Goal: Book appointment/travel/reservation

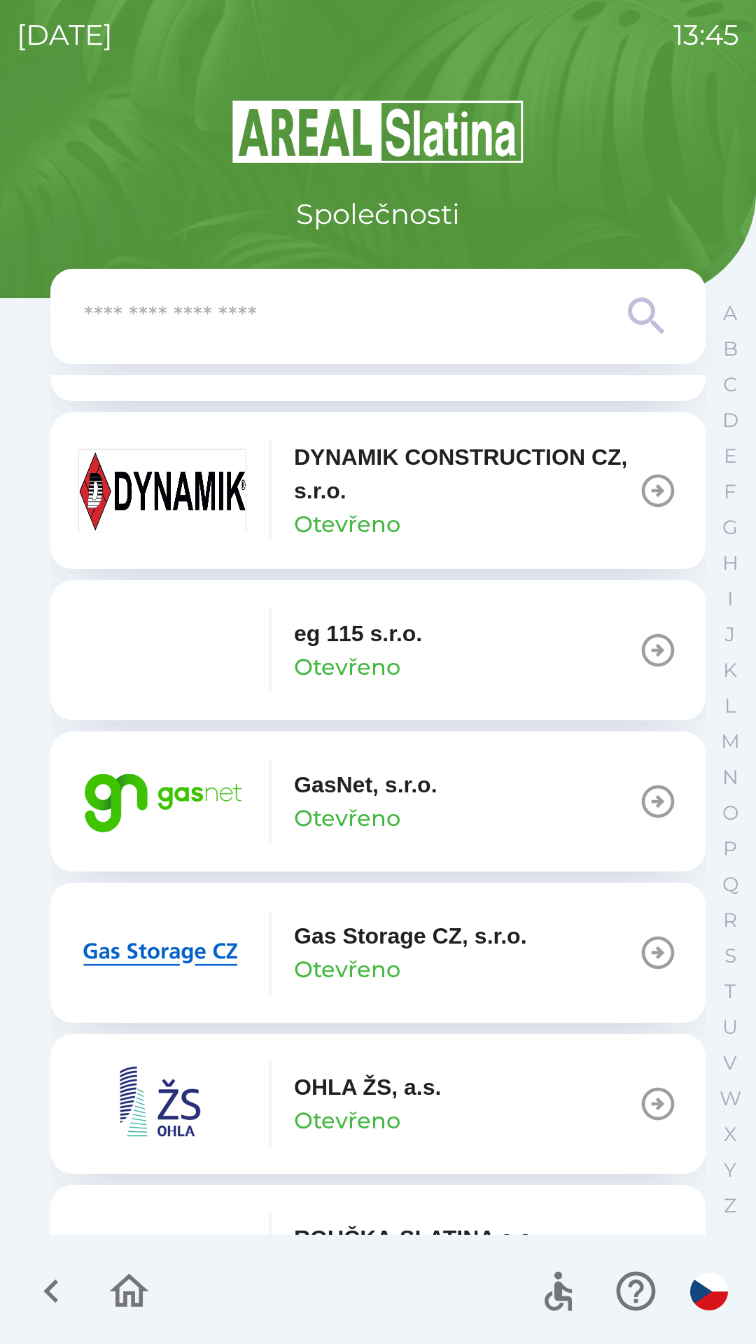
scroll to position [727, 0]
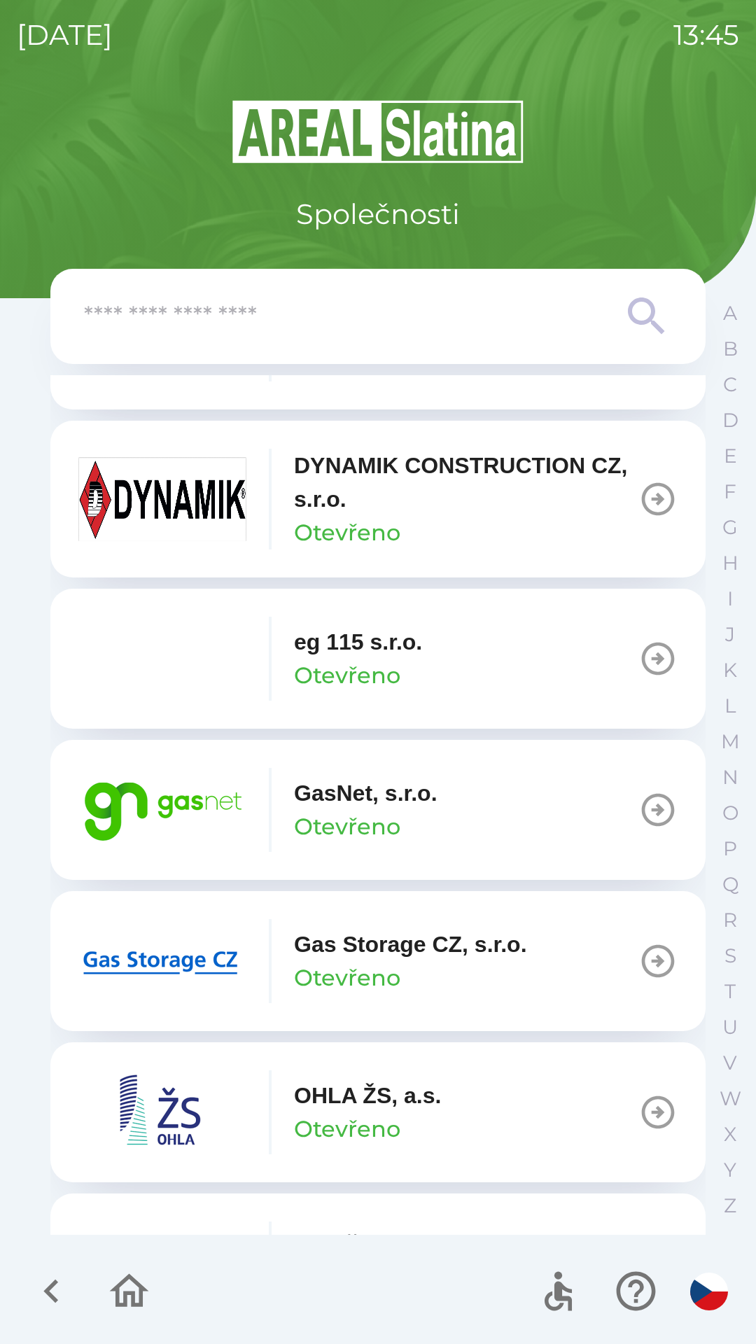
click at [500, 811] on button "GasNet, s.r.o. Otevřeno" at bounding box center [377, 810] width 655 height 140
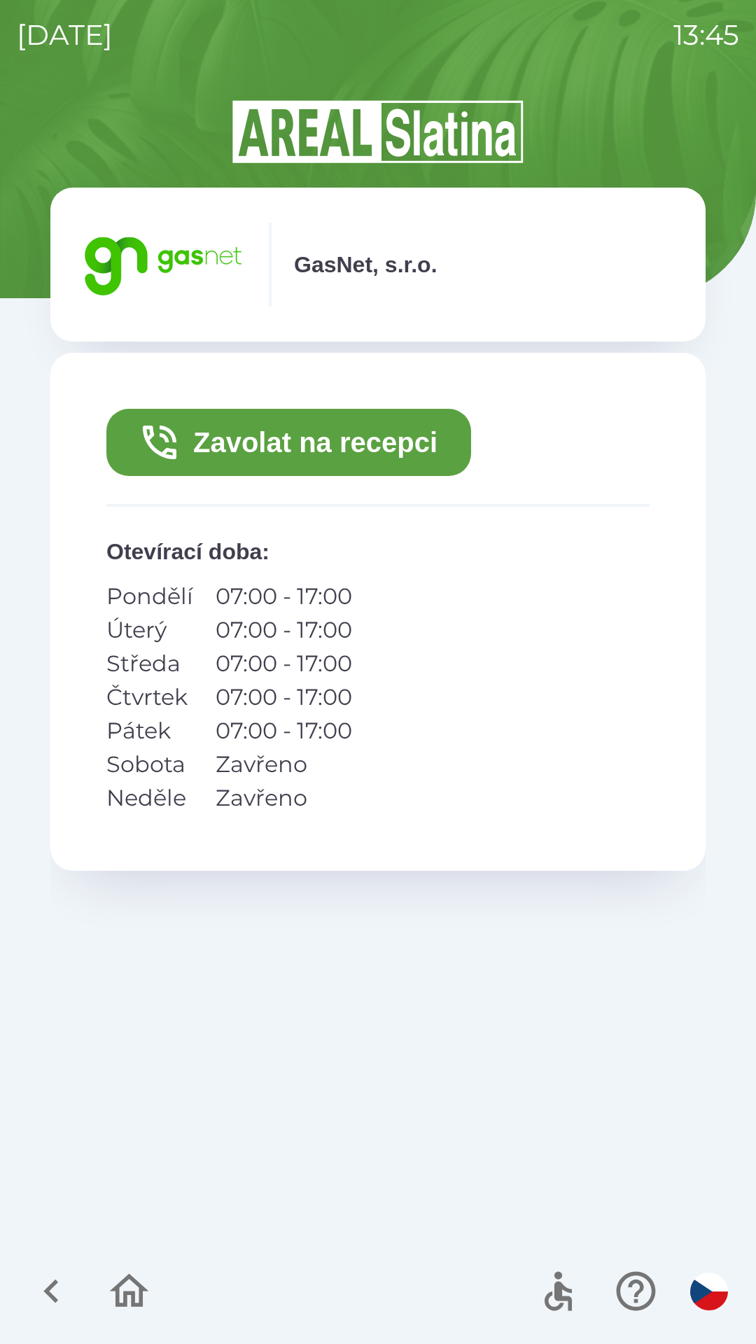
click at [378, 453] on button "Zavolat na recepci" at bounding box center [288, 442] width 365 height 67
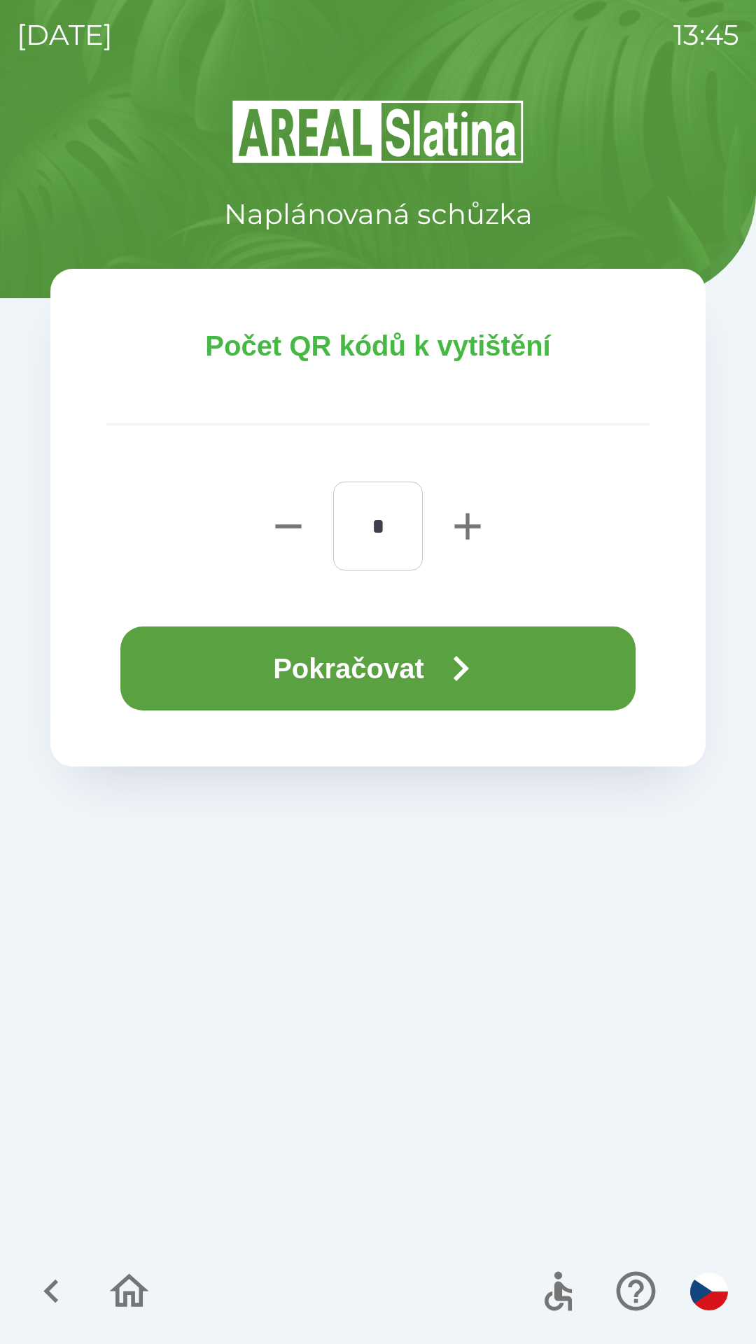
click at [456, 674] on icon "button" at bounding box center [460, 668] width 50 height 50
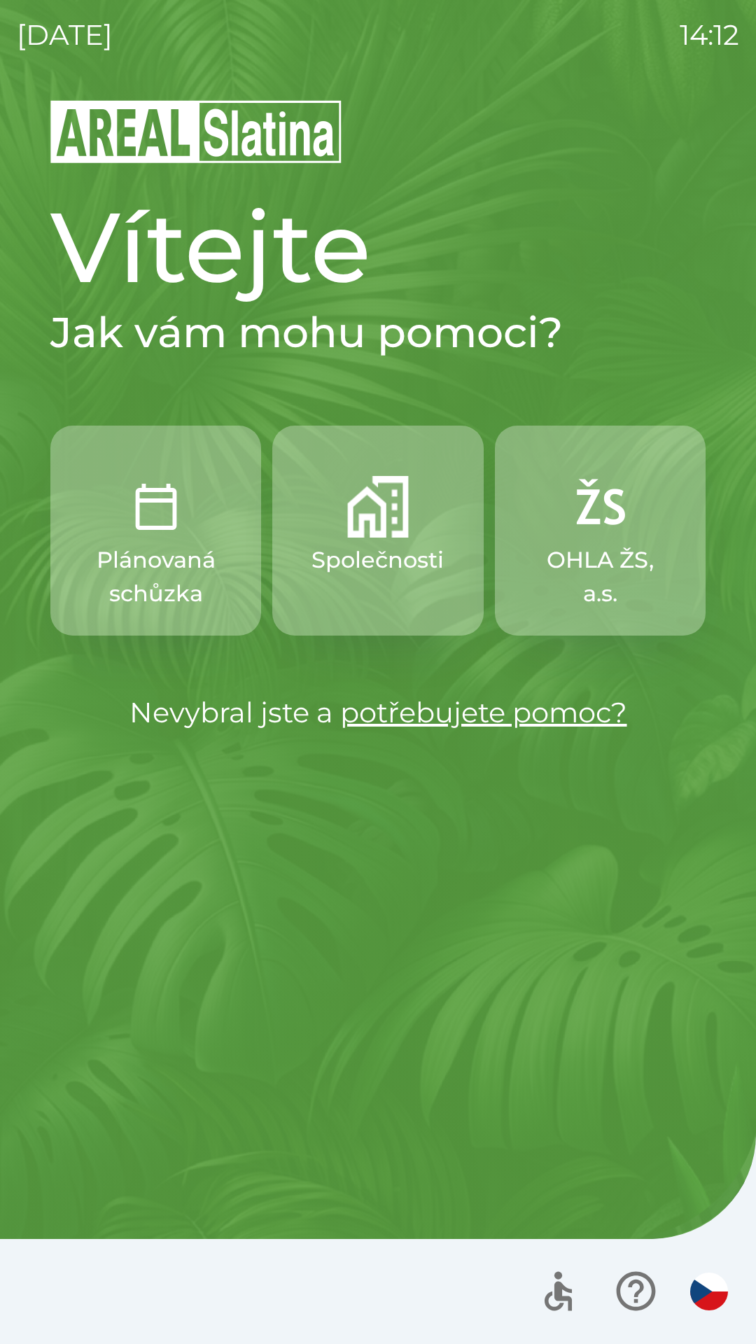
click at [349, 540] on button "Společnosti" at bounding box center [377, 531] width 211 height 210
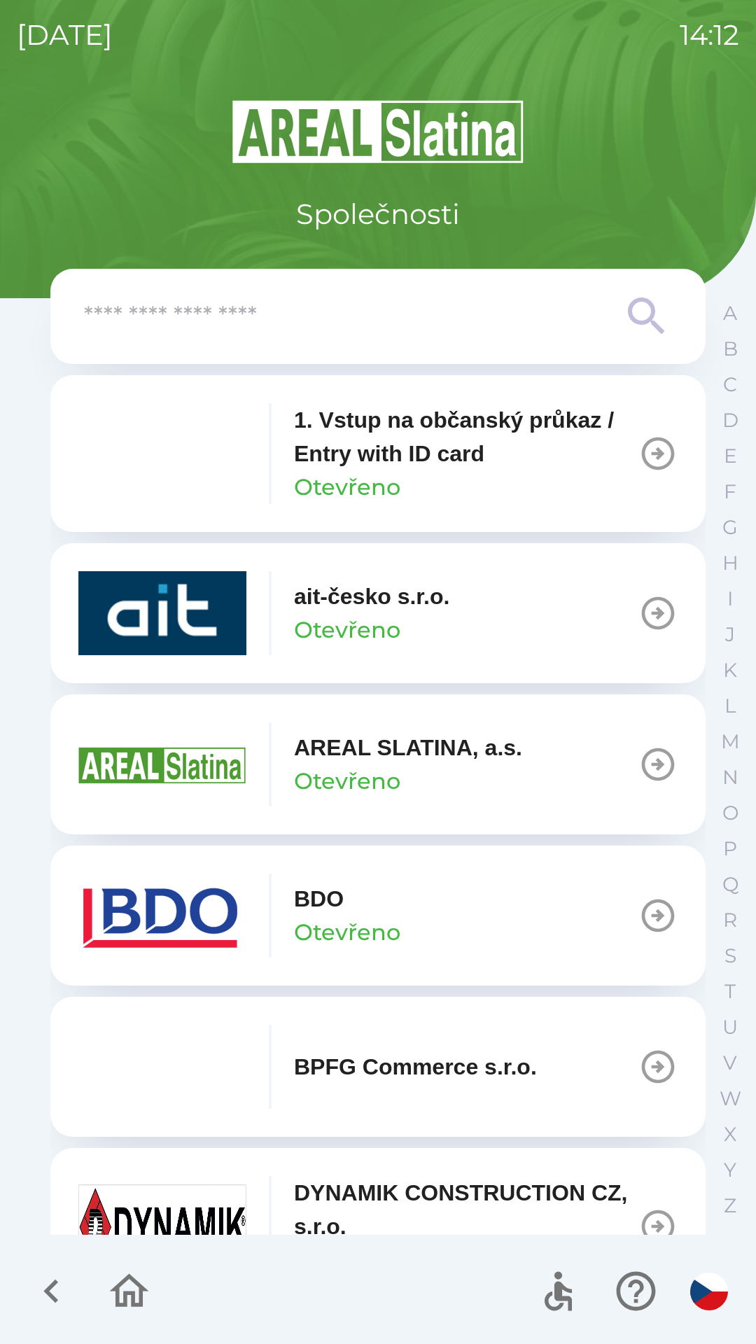
click at [201, 332] on input "text" at bounding box center [350, 317] width 532 height 39
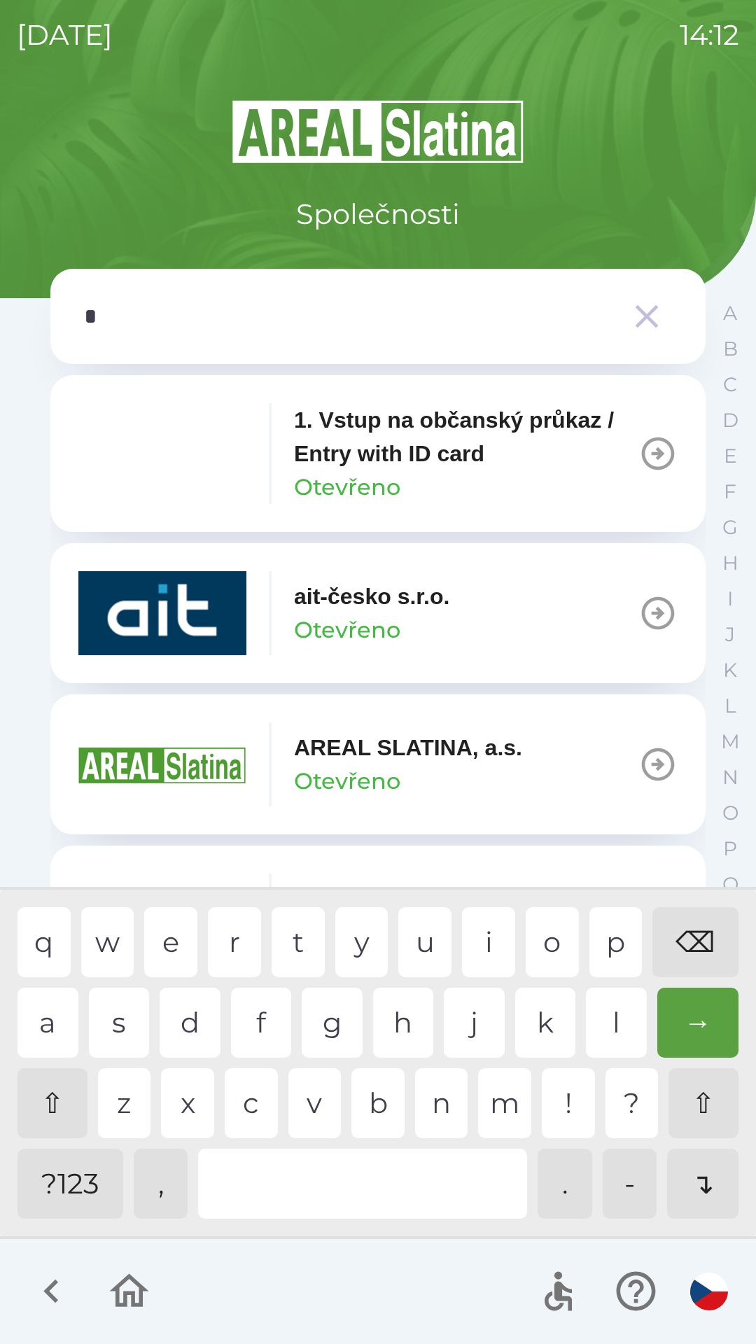
type input "**"
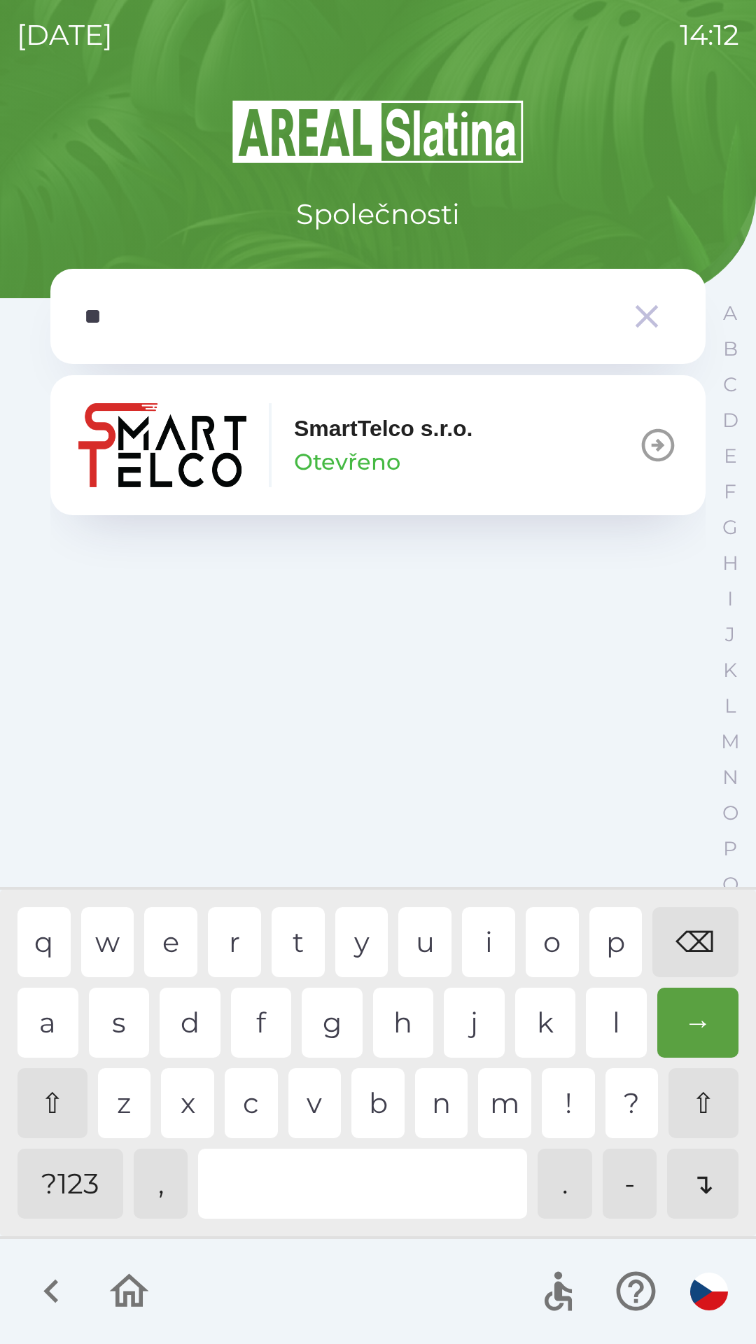
click at [509, 1114] on div "m" at bounding box center [504, 1103] width 53 height 70
click at [195, 454] on img "button" at bounding box center [162, 445] width 168 height 84
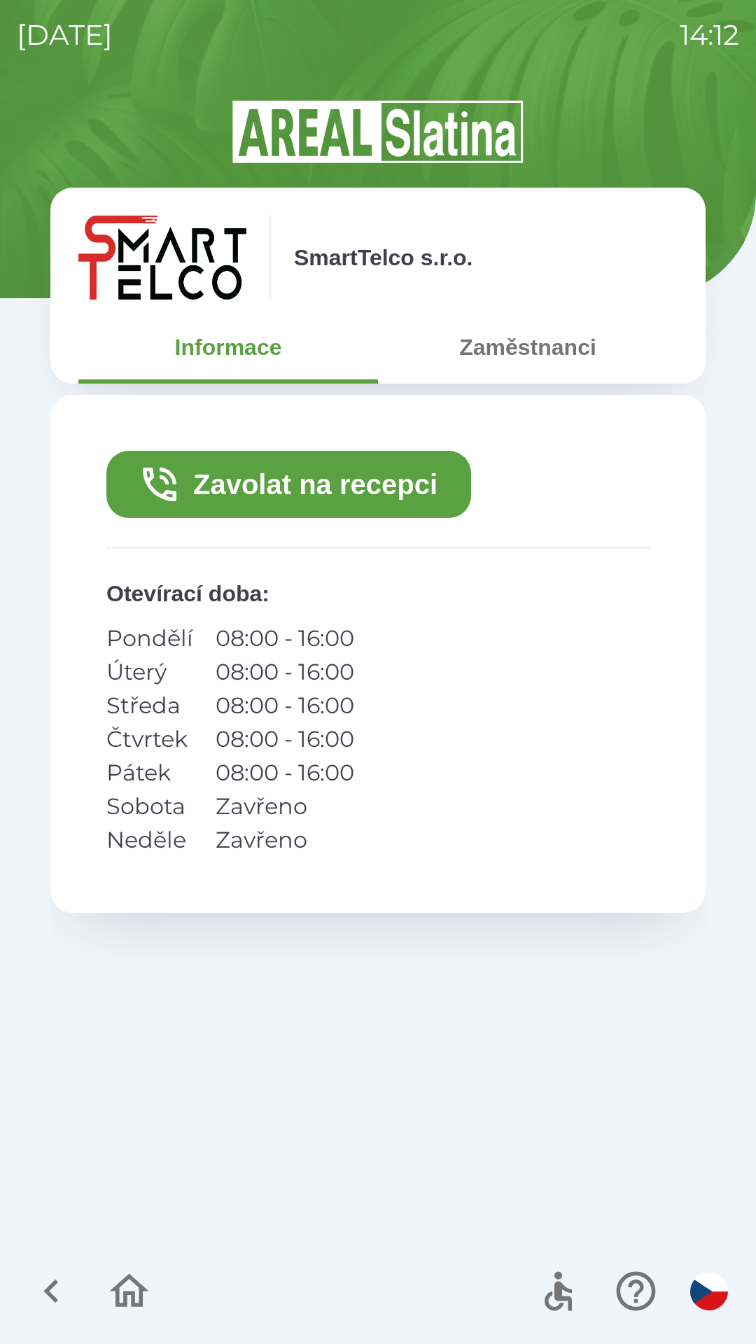
click at [225, 482] on button "Zavolat na recepci" at bounding box center [288, 484] width 365 height 67
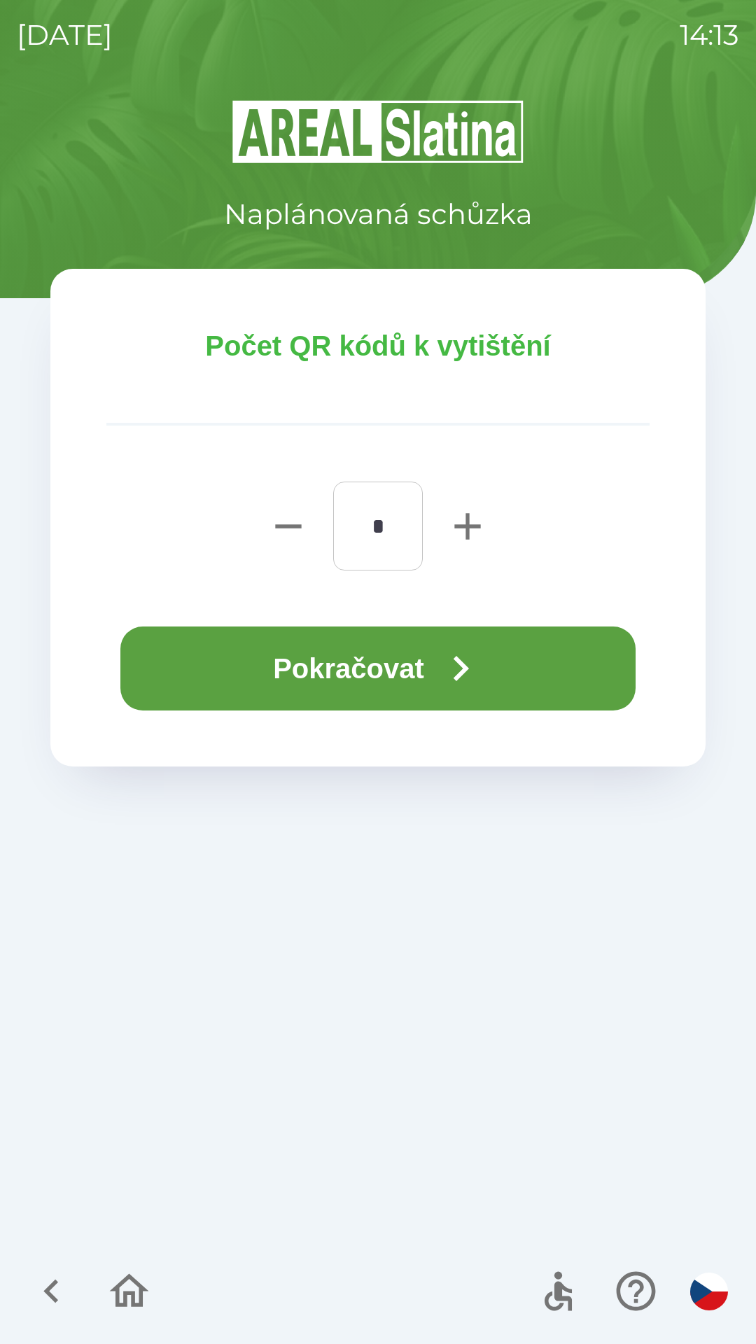
click at [268, 655] on button "Pokračovat" at bounding box center [377, 669] width 515 height 84
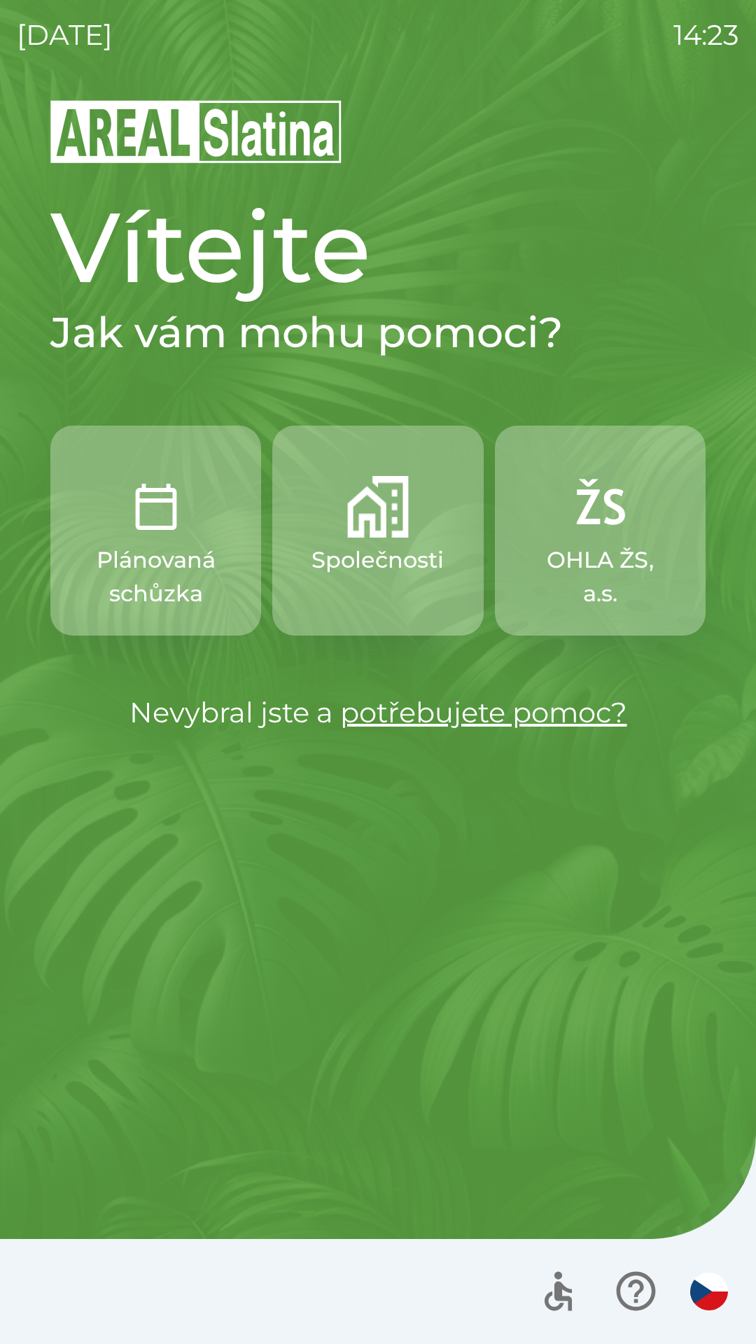
click at [592, 524] on img "button" at bounding box center [600, 507] width 62 height 62
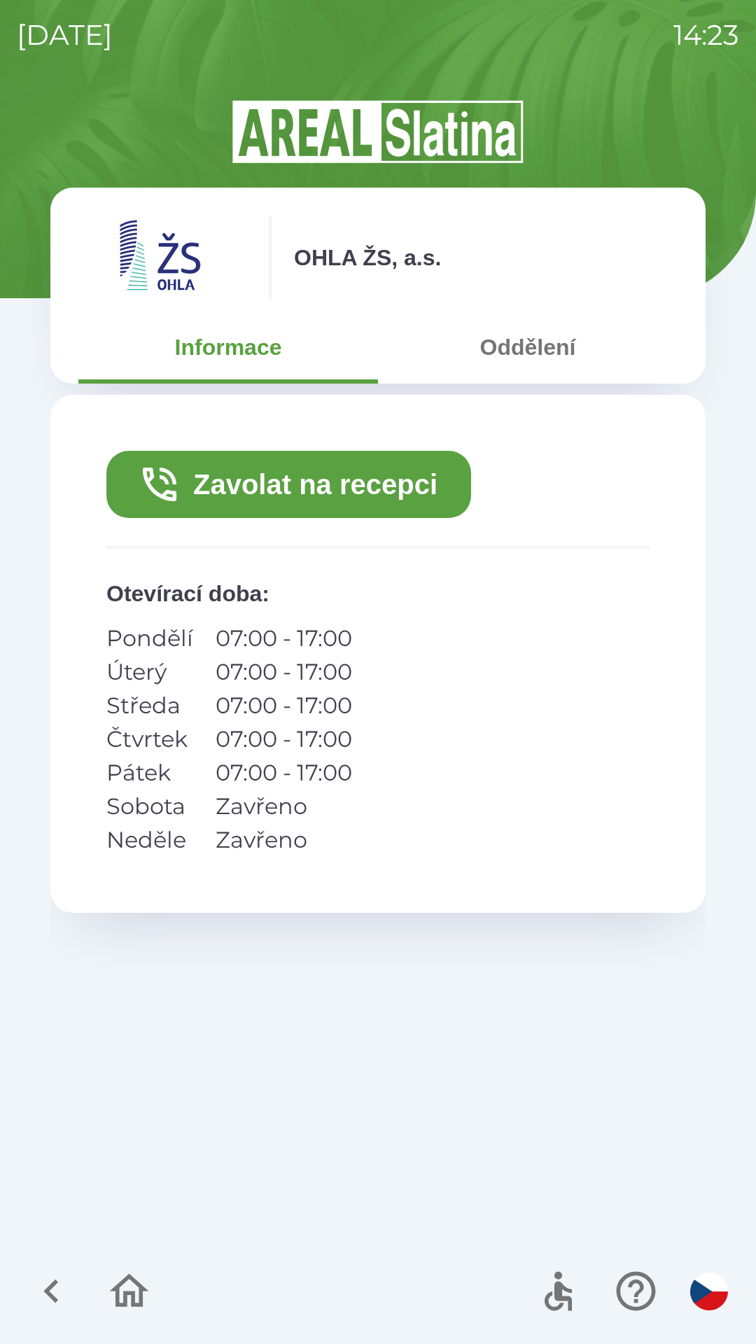
click at [323, 489] on button "Zavolat na recepci" at bounding box center [288, 484] width 365 height 67
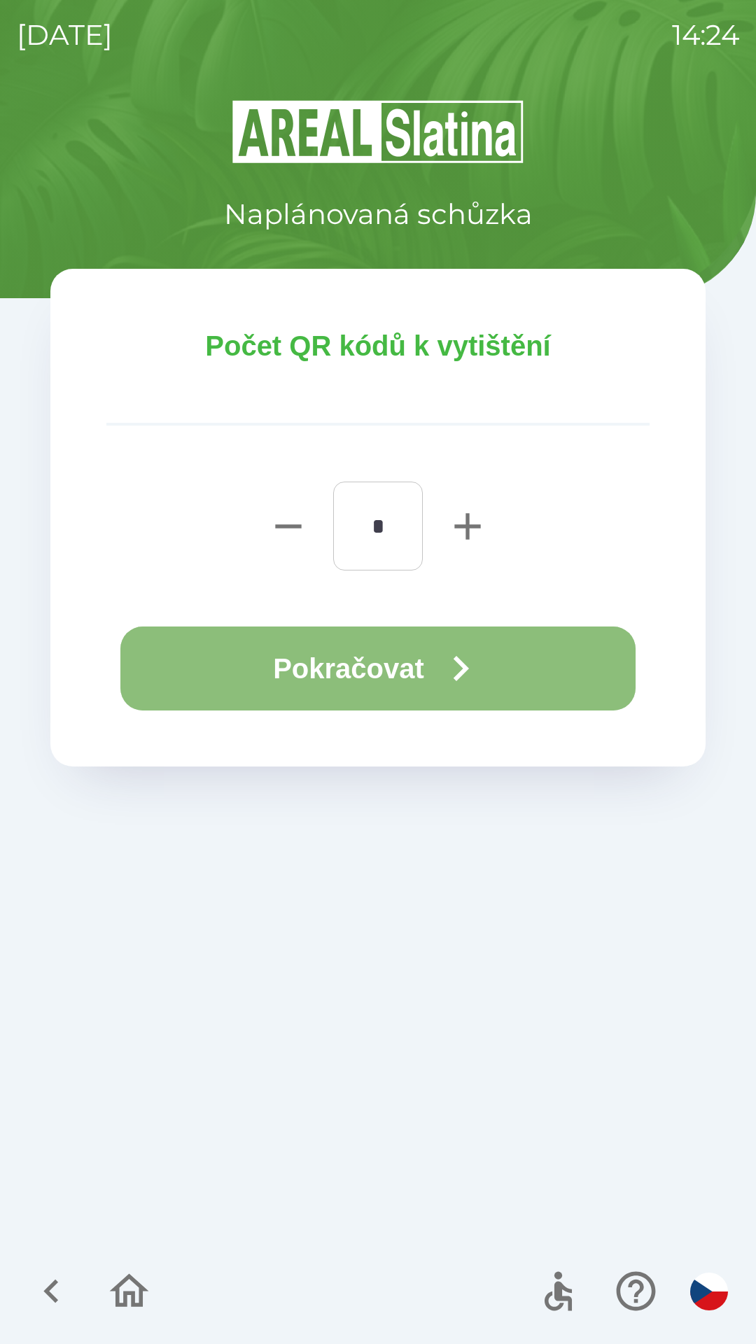
click at [267, 671] on button "Pokračovat" at bounding box center [377, 669] width 515 height 84
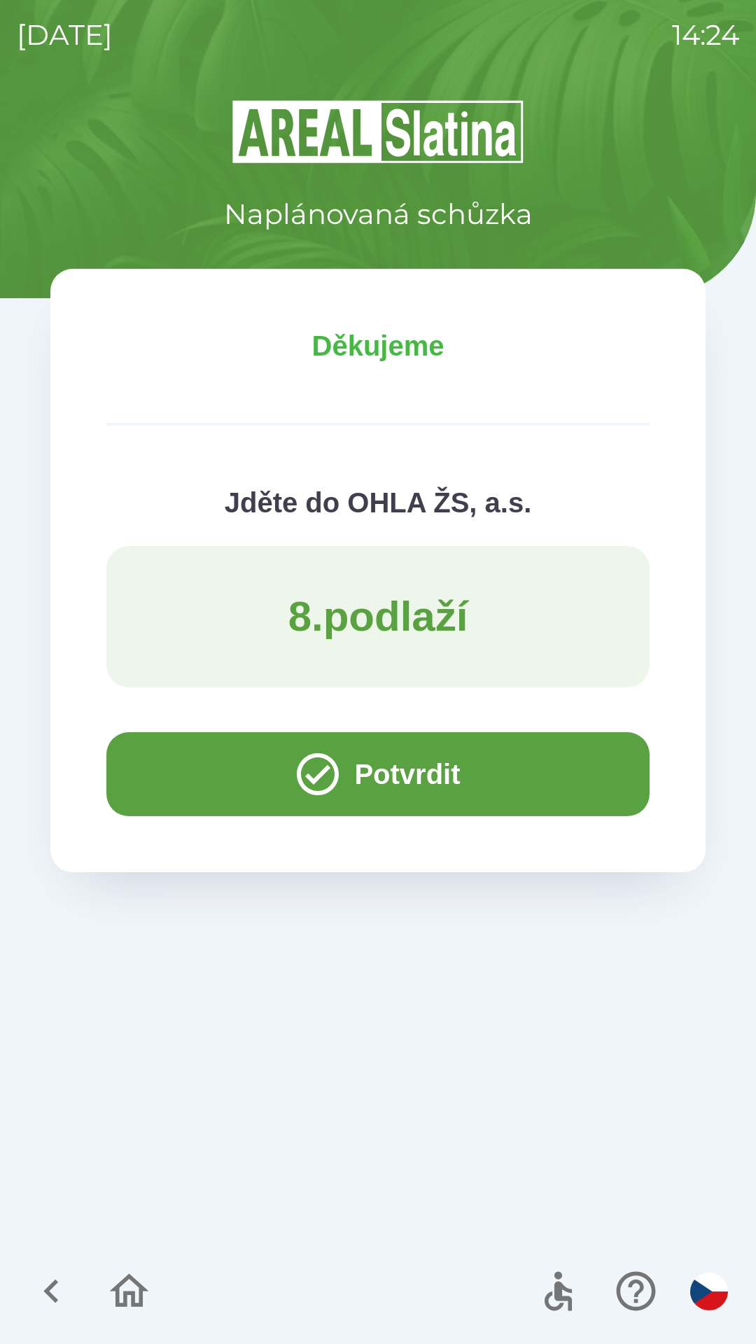
click at [316, 736] on button "Potvrdit" at bounding box center [377, 774] width 543 height 84
